Goal: Navigation & Orientation: Understand site structure

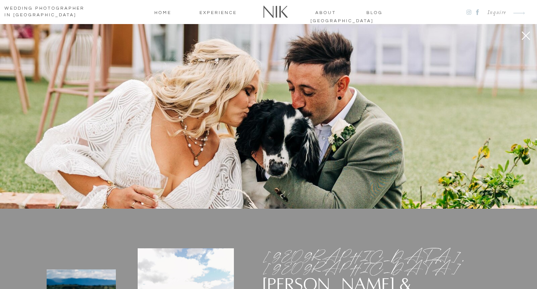
click at [318, 10] on nav "about [GEOGRAPHIC_DATA]" at bounding box center [325, 12] width 31 height 7
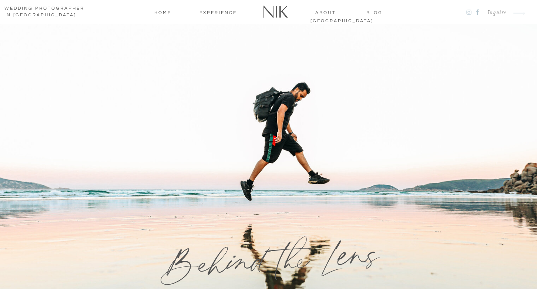
click at [215, 11] on nav "Experience" at bounding box center [218, 12] width 44 height 7
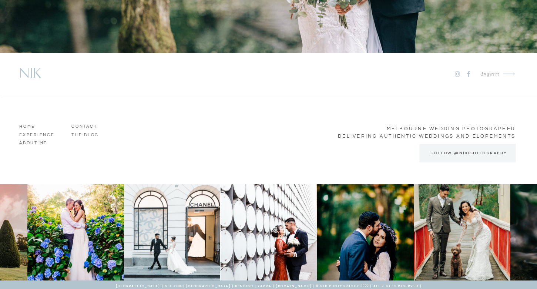
scroll to position [3312, 0]
